Goal: Task Accomplishment & Management: Use online tool/utility

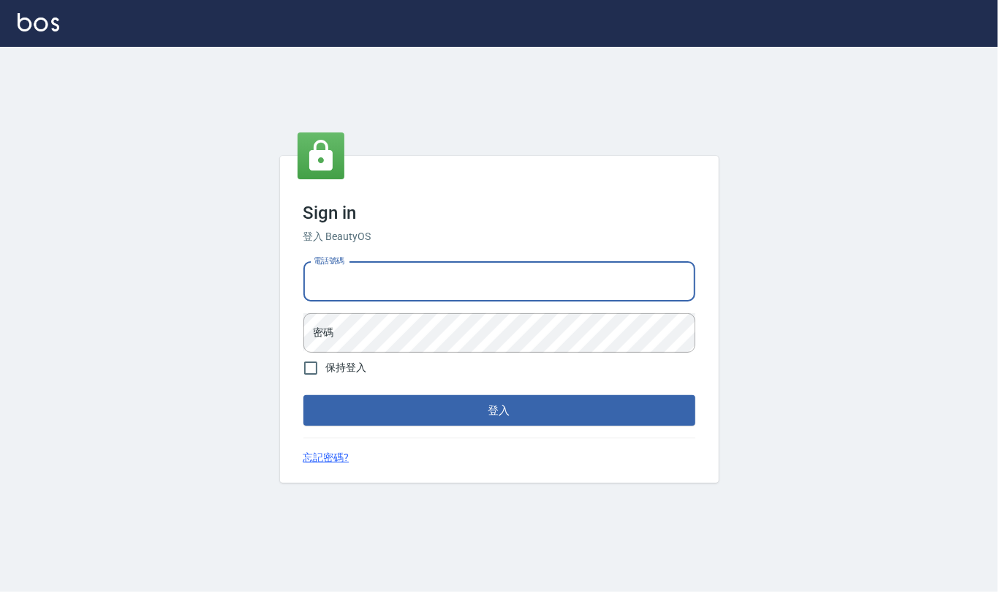
click at [421, 275] on input "電話號碼" at bounding box center [499, 281] width 392 height 39
type input "24212651"
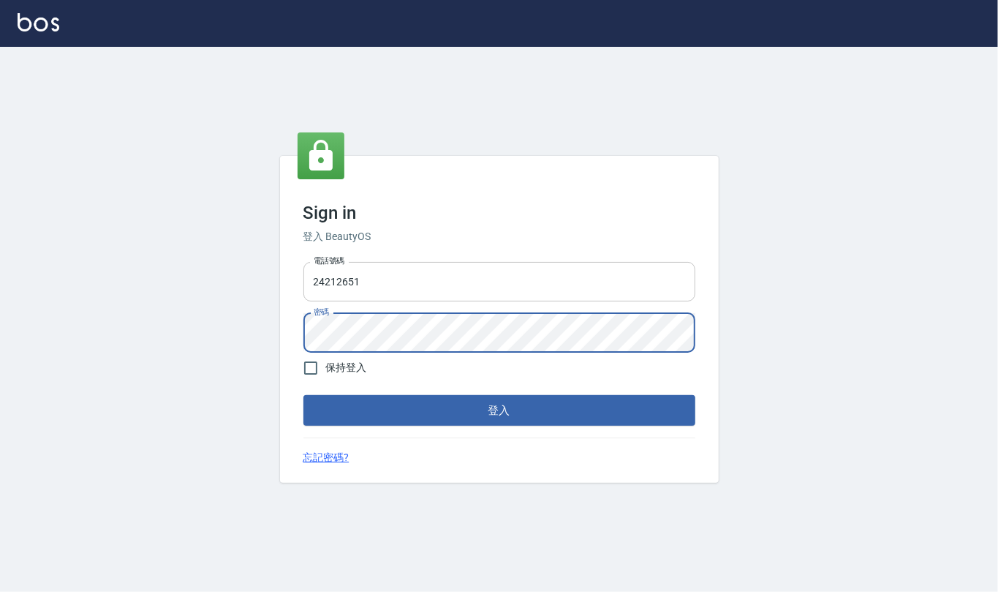
click at [303, 395] on button "登入" at bounding box center [499, 410] width 392 height 31
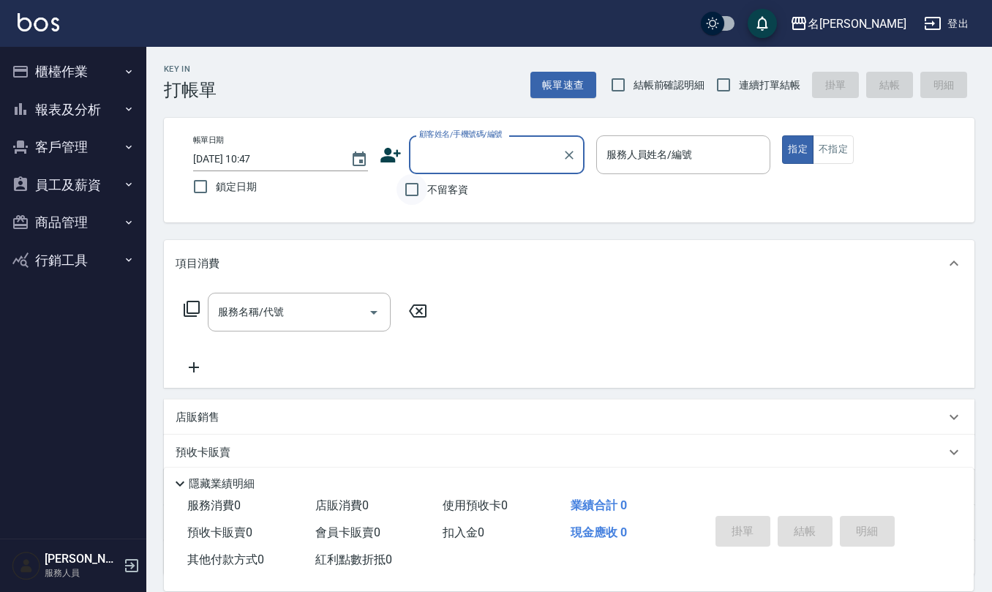
click at [420, 192] on input "不留客資" at bounding box center [411, 189] width 31 height 31
checkbox input "true"
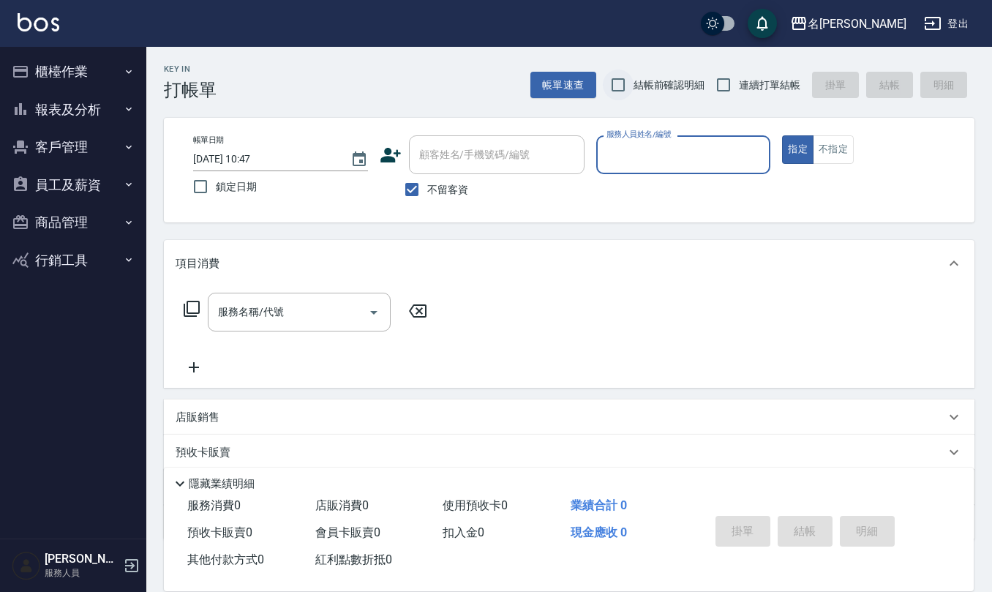
click at [623, 77] on input "結帳前確認明細" at bounding box center [618, 84] width 31 height 31
checkbox input "true"
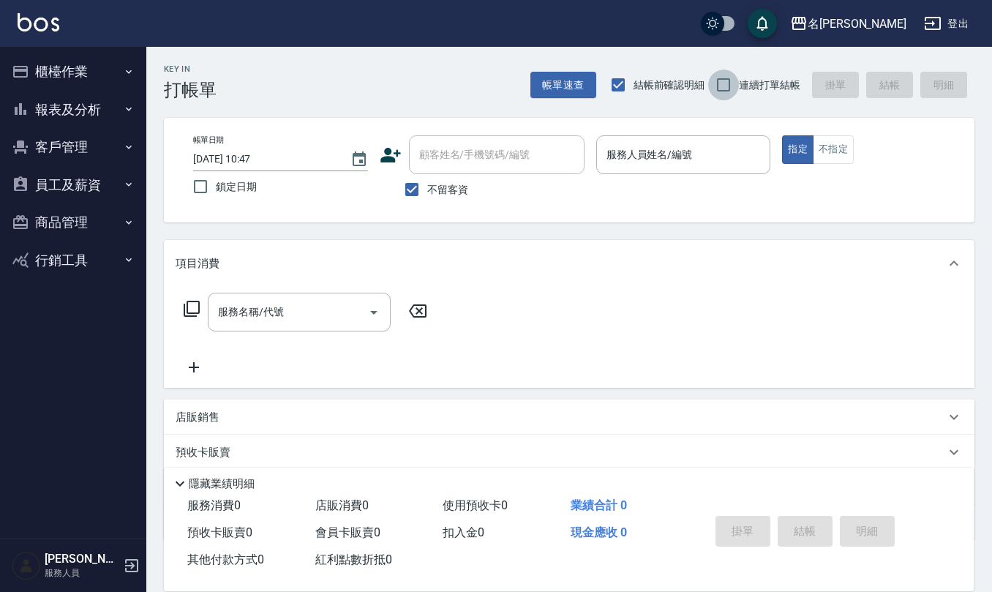
drag, startPoint x: 720, startPoint y: 80, endPoint x: 708, endPoint y: 86, distance: 13.7
click at [720, 80] on input "連續打單結帳" at bounding box center [723, 84] width 31 height 31
checkbox input "true"
click at [663, 150] on input "服務人員姓名/編號" at bounding box center [684, 155] width 162 height 26
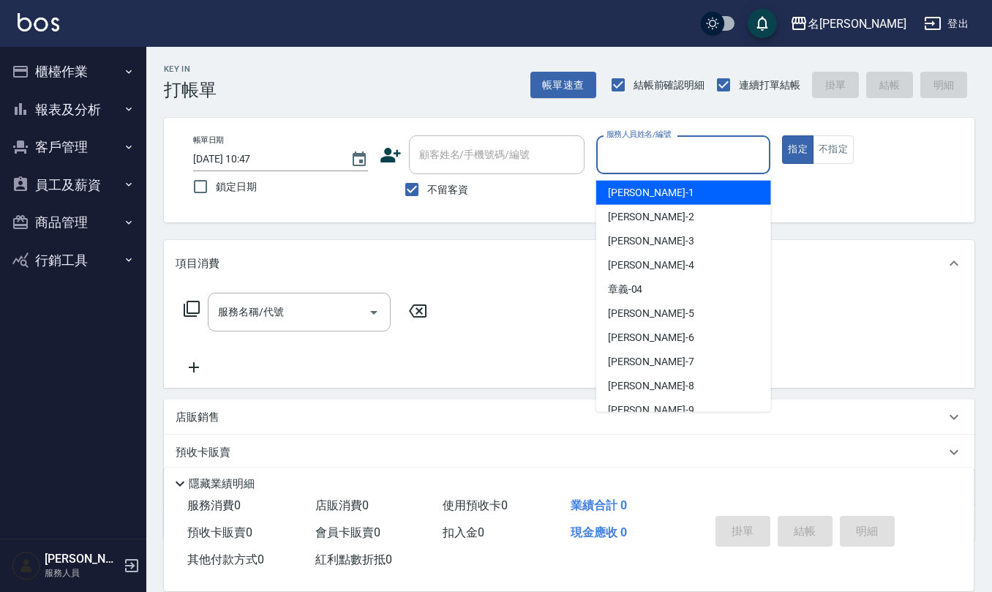
click at [663, 150] on input "服務人員姓名/編號" at bounding box center [684, 155] width 162 height 26
